Goal: Transaction & Acquisition: Purchase product/service

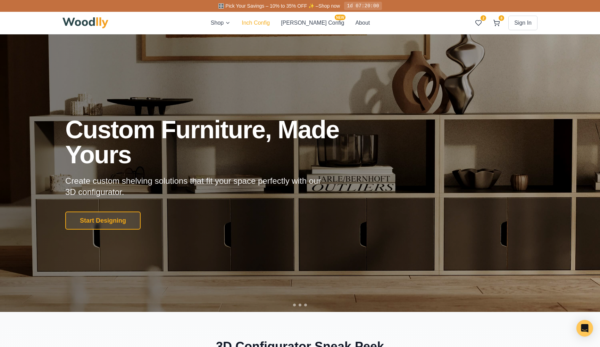
click at [268, 21] on button "Inch Config" at bounding box center [256, 23] width 28 height 8
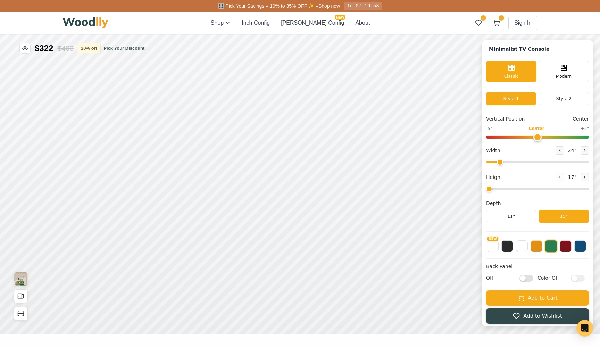
type input "63"
type input "2"
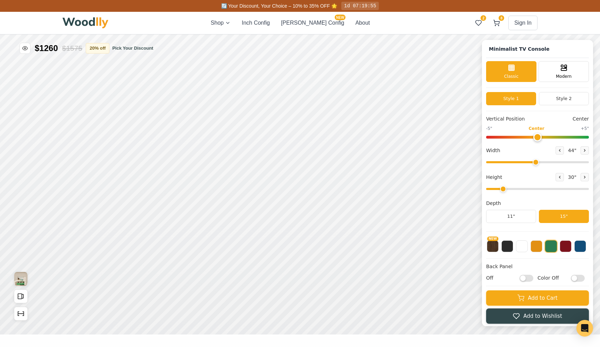
drag, startPoint x: 567, startPoint y: 161, endPoint x: 536, endPoint y: 162, distance: 31.3
type input "44"
click at [535, 162] on input "range" at bounding box center [538, 162] width 103 height 2
click at [583, 178] on icon at bounding box center [585, 177] width 4 height 4
type input "3"
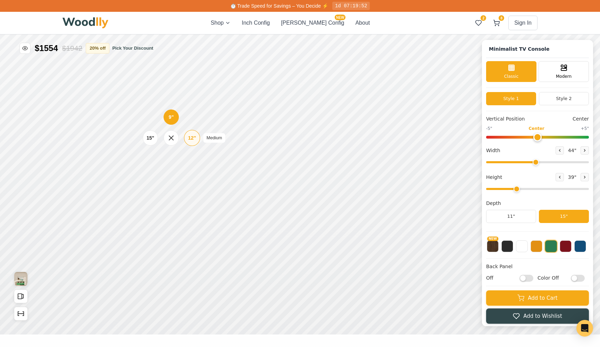
click at [190, 137] on div "12"" at bounding box center [192, 138] width 8 height 8
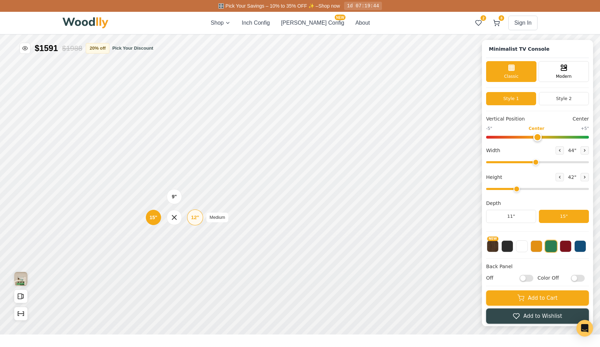
click at [193, 214] on div "12"" at bounding box center [195, 218] width 8 height 8
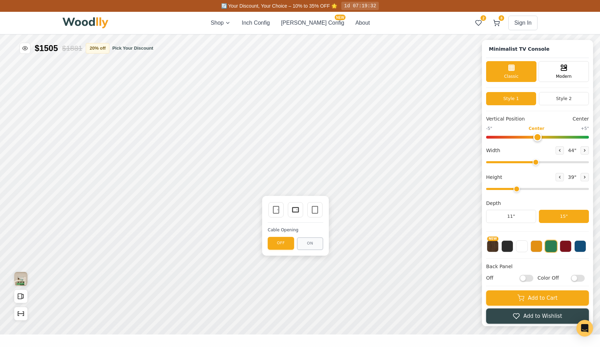
click at [286, 207] on div "Single Door Drawer Empty Space" at bounding box center [296, 210] width 56 height 17
click at [293, 210] on rect at bounding box center [296, 210] width 6 height 4
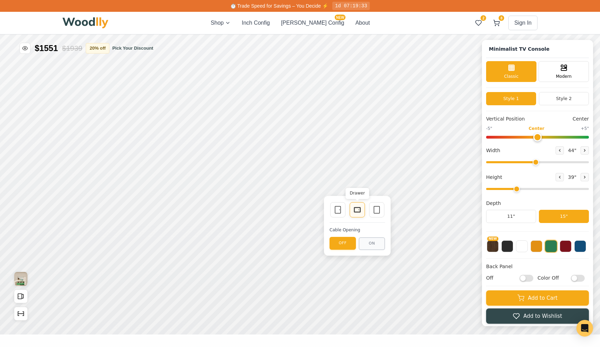
click at [351, 212] on div "Drawer" at bounding box center [357, 209] width 15 height 15
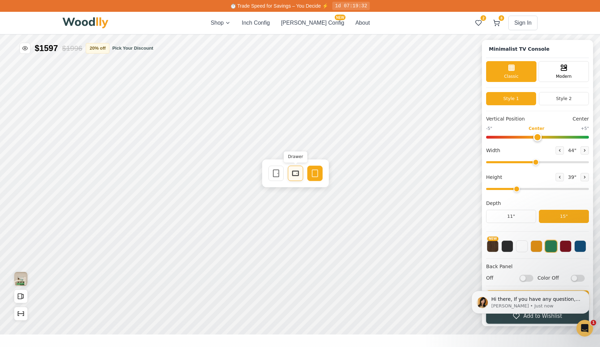
click at [294, 175] on rect at bounding box center [296, 173] width 6 height 4
click at [353, 172] on div "Drawer" at bounding box center [357, 173] width 15 height 15
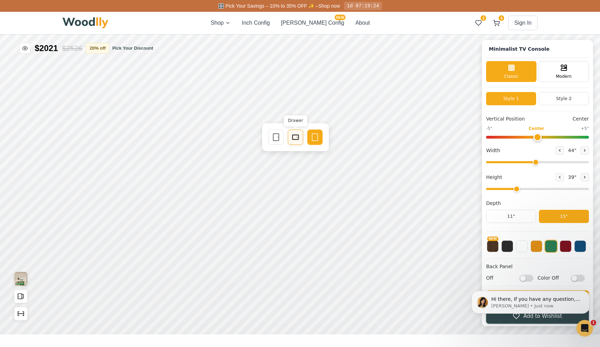
click at [291, 138] on div "Drawer" at bounding box center [295, 137] width 15 height 15
click at [354, 136] on rect at bounding box center [357, 137] width 6 height 5
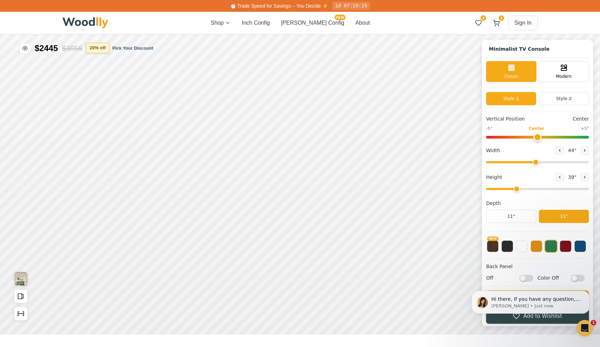
click at [109, 45] on button "20 % off" at bounding box center [98, 48] width 24 height 10
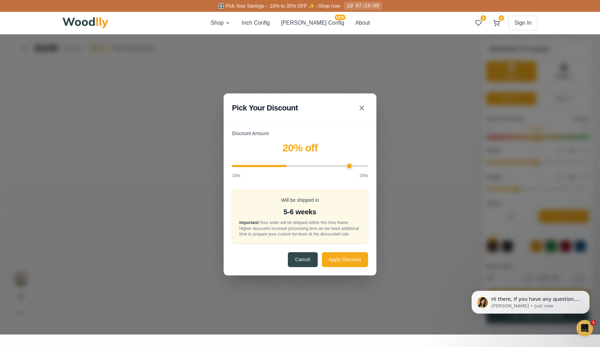
type input "35"
drag, startPoint x: 319, startPoint y: 164, endPoint x: 458, endPoint y: 172, distance: 139.2
click at [458, 172] on div "Pick Your Discount Discount Amount 35 % off 10% 35% Will be shipped in 8-9 week…" at bounding box center [300, 184] width 600 height 300
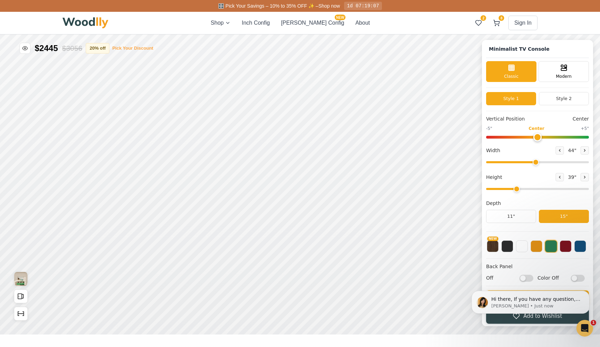
click at [134, 49] on button "Pick Your Discount" at bounding box center [132, 48] width 41 height 7
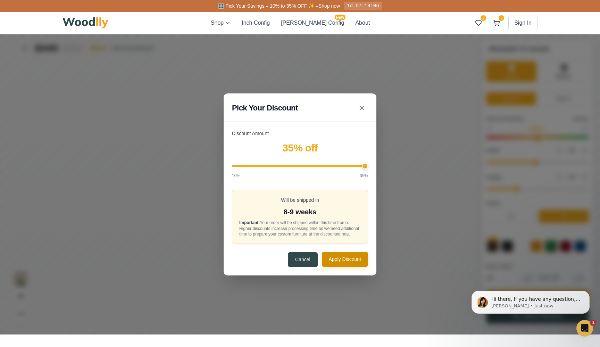
click at [337, 259] on button "Apply Discount" at bounding box center [345, 259] width 46 height 15
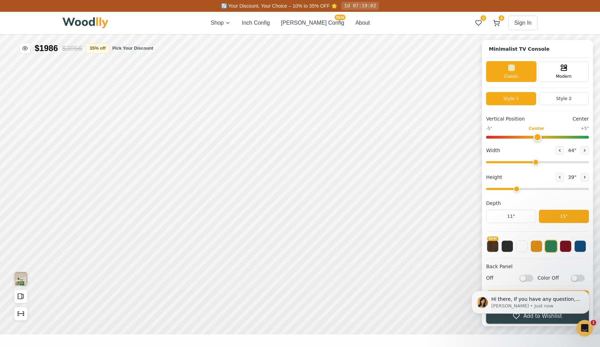
click at [520, 278] on html "Hi there, If you have any question, we are right here for you. 😊 [PERSON_NAME] …" at bounding box center [530, 302] width 139 height 52
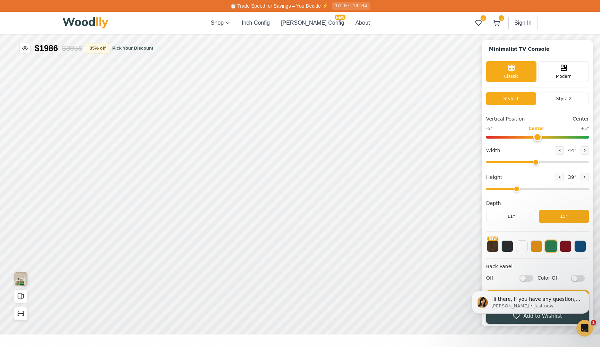
click at [520, 278] on html "Hi there, If you have any question, we are right here for you. 😊 [PERSON_NAME] …" at bounding box center [530, 302] width 139 height 52
click at [531, 279] on body "Hi there, If you have any question, we are right here for you. 😊 [PERSON_NAME] …" at bounding box center [530, 302] width 133 height 47
click at [569, 279] on html "Hi there, If you have any question, we are right here for you. 😊 [PERSON_NAME] …" at bounding box center [530, 302] width 139 height 52
click at [574, 278] on html "Hi there, If you have any question, we are right here for you. 😊 [PERSON_NAME] …" at bounding box center [530, 302] width 139 height 52
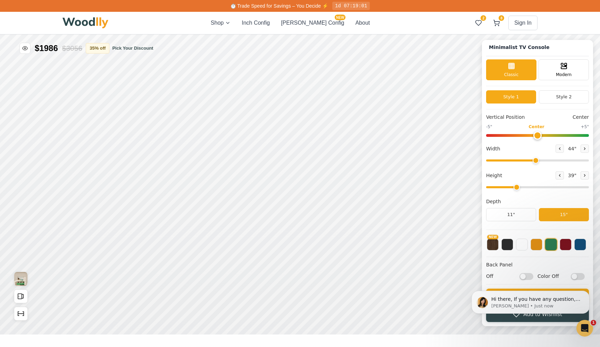
click at [520, 276] on html "Hi there, If you have any question, we are right here for you. 😊 [PERSON_NAME] …" at bounding box center [530, 302] width 139 height 52
click at [543, 277] on html "Hi there, If you have any question, we are right here for you. 😊 [PERSON_NAME] …" at bounding box center [530, 302] width 139 height 52
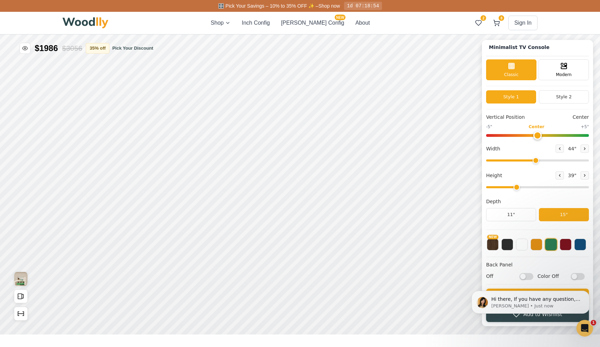
click at [572, 277] on html "Hi there, If you have any question, we are right here for you. 😊 [PERSON_NAME] …" at bounding box center [530, 302] width 139 height 52
click at [586, 293] on button "Dismiss notification" at bounding box center [587, 292] width 9 height 9
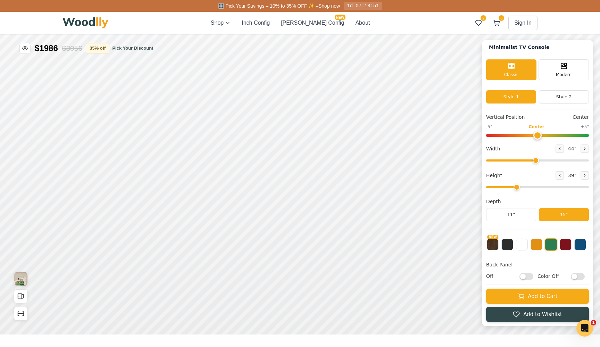
click at [526, 276] on input "Off" at bounding box center [527, 276] width 14 height 7
click at [526, 276] on input "On" at bounding box center [527, 276] width 14 height 7
checkbox input "false"
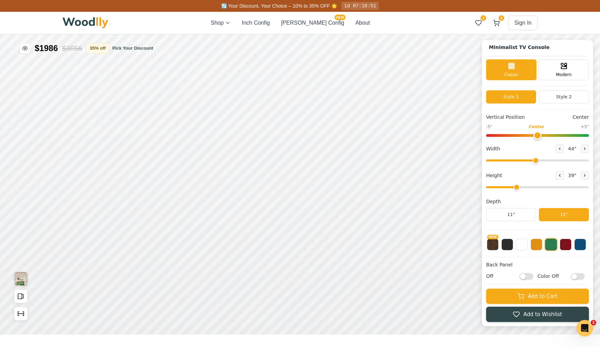
click at [577, 278] on input "Color Off" at bounding box center [578, 276] width 14 height 7
click at [576, 277] on input "Color On" at bounding box center [578, 276] width 14 height 7
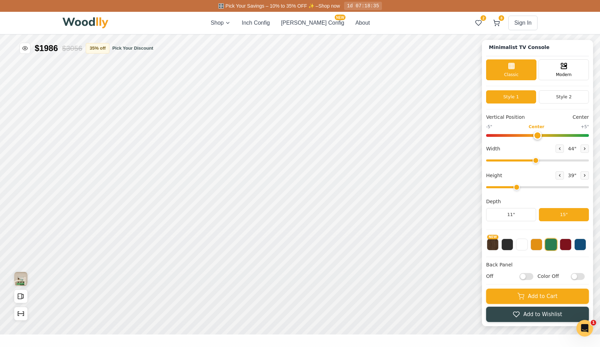
click at [578, 278] on input "Color Off" at bounding box center [578, 276] width 14 height 7
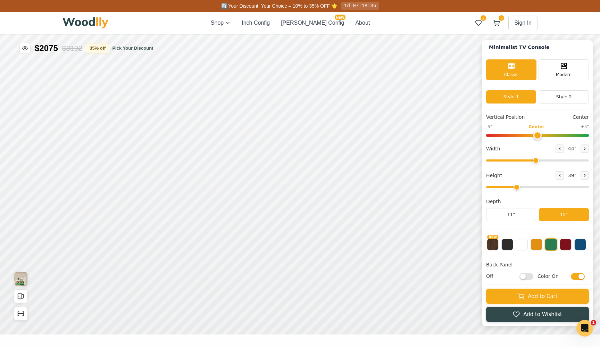
click at [578, 278] on input "Color On" at bounding box center [578, 276] width 14 height 7
checkbox input "false"
click at [523, 276] on input "Off" at bounding box center [527, 276] width 14 height 7
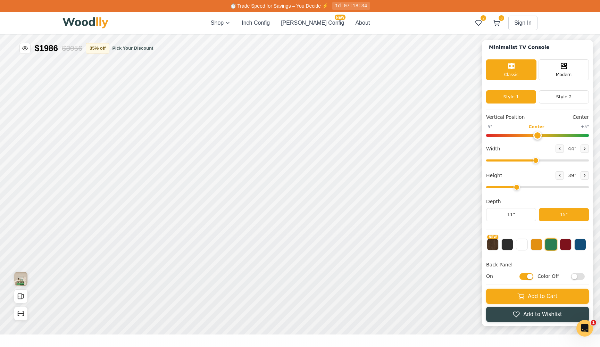
click at [523, 276] on input "On" at bounding box center [527, 276] width 14 height 7
click at [537, 244] on button at bounding box center [537, 244] width 12 height 12
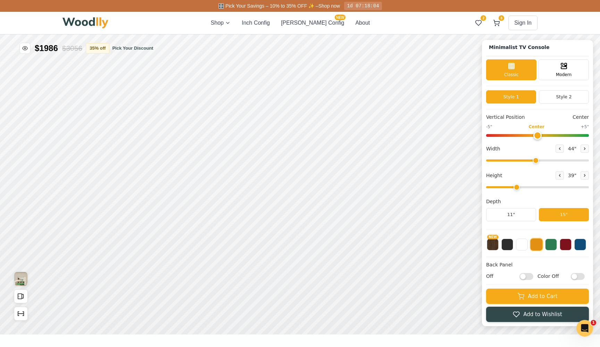
click at [526, 277] on input "Off" at bounding box center [527, 276] width 14 height 7
checkbox input "true"
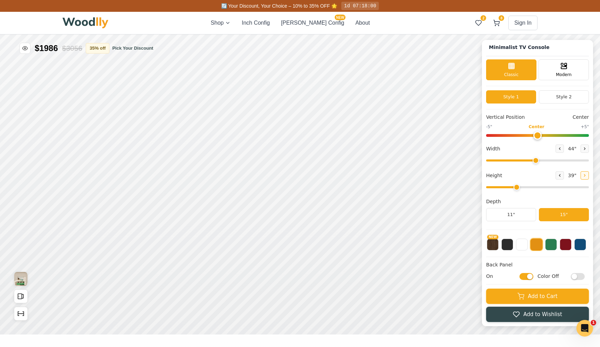
click at [583, 177] on icon at bounding box center [585, 175] width 4 height 4
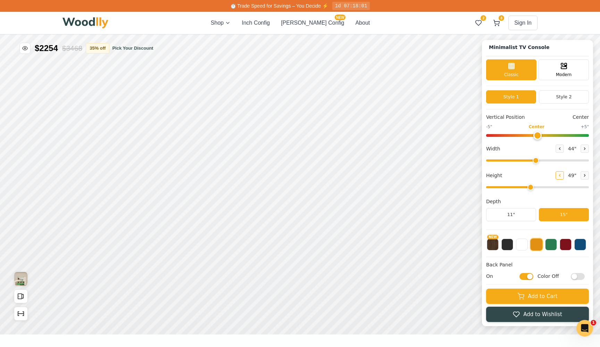
click at [559, 175] on icon at bounding box center [560, 175] width 4 height 4
type input "3"
click at [585, 148] on icon at bounding box center [585, 149] width 1 height 2
click at [560, 148] on button at bounding box center [560, 149] width 8 height 8
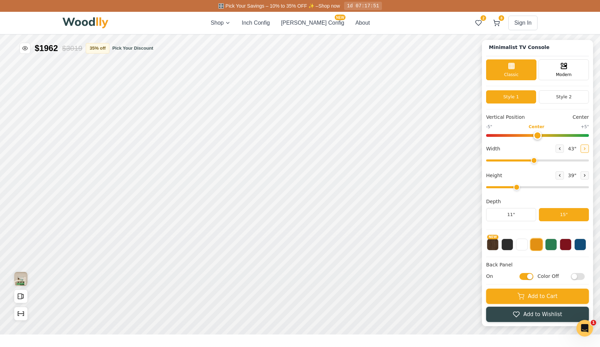
click at [583, 149] on icon at bounding box center [585, 149] width 4 height 4
type input "44"
